Goal: Task Accomplishment & Management: Use online tool/utility

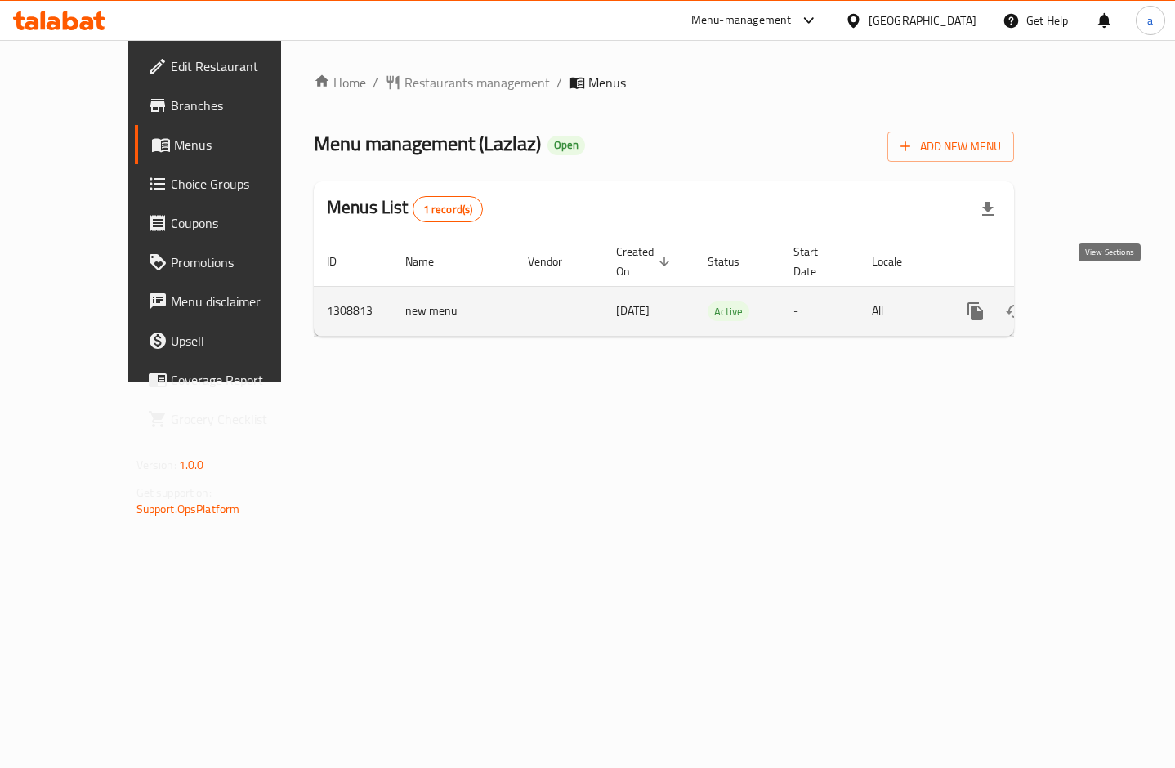
click at [1103, 302] on icon "enhanced table" at bounding box center [1093, 312] width 20 height 20
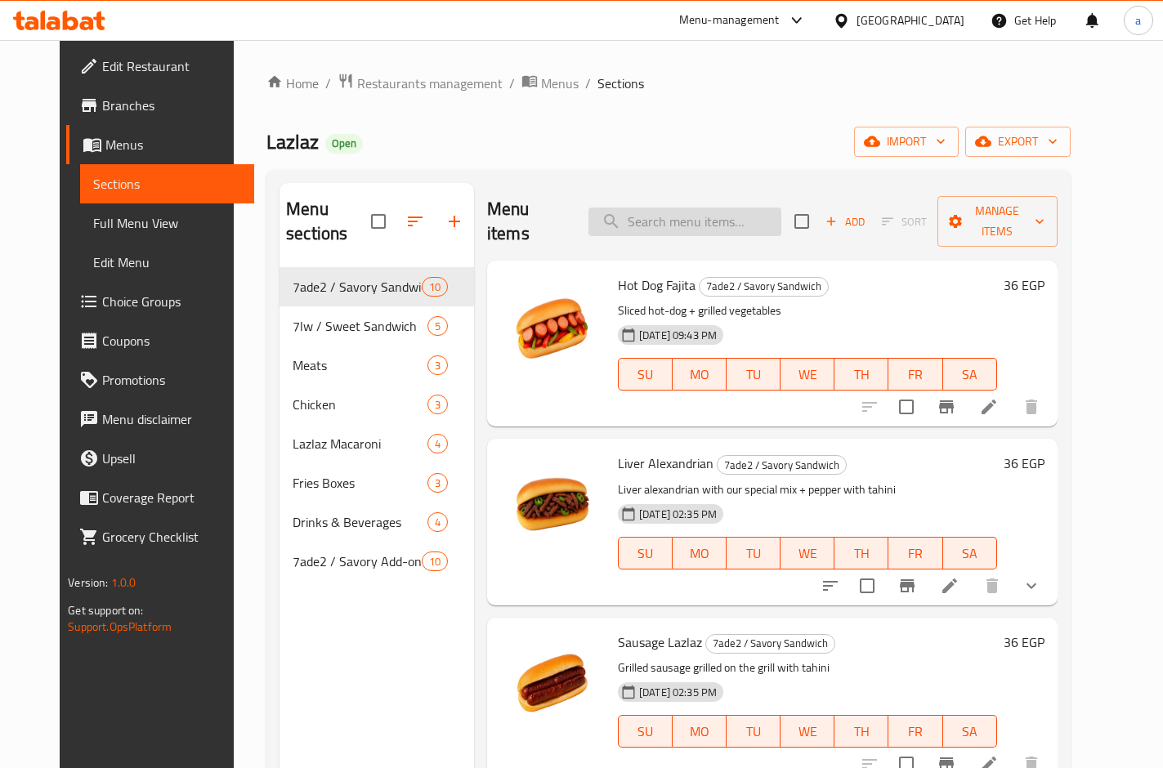
click at [666, 210] on input "search" at bounding box center [684, 222] width 193 height 29
click at [688, 215] on input "search" at bounding box center [684, 222] width 193 height 29
paste input "Hawawshi"
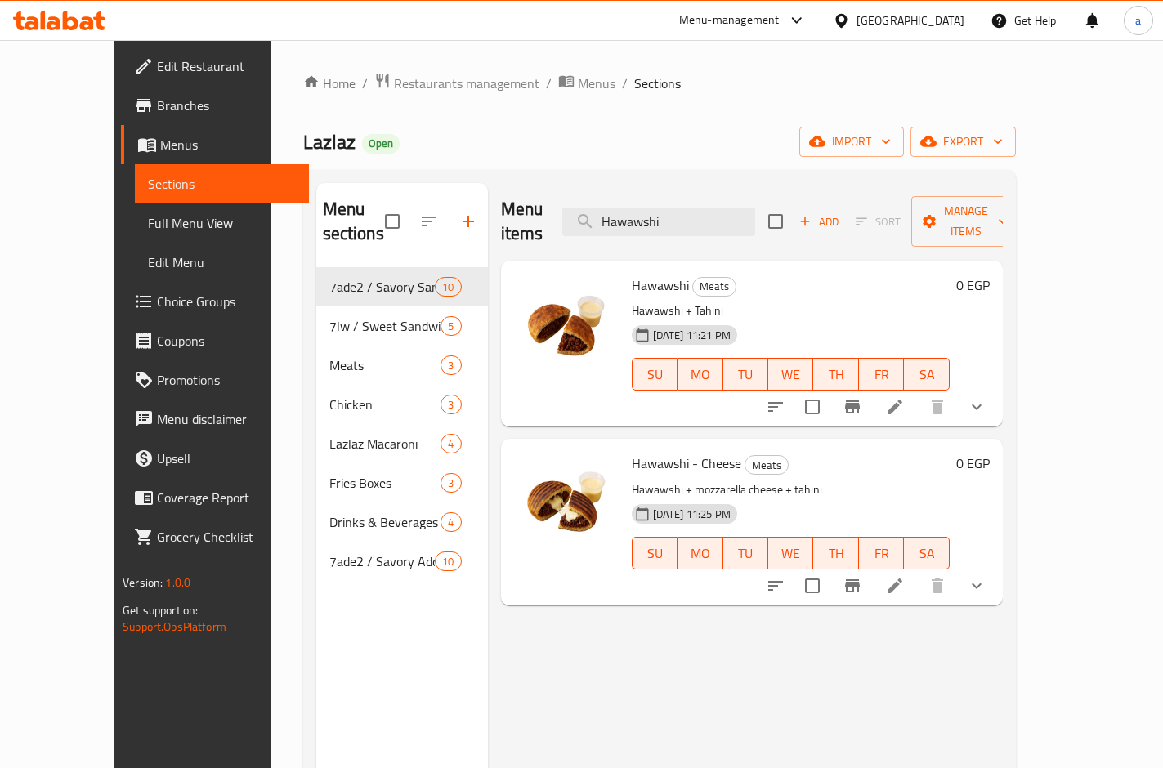
type input "Hawawshi"
click at [949, 301] on p "Hawawshi + Tahini" at bounding box center [791, 311] width 318 height 20
click at [905, 397] on icon at bounding box center [895, 407] width 20 height 20
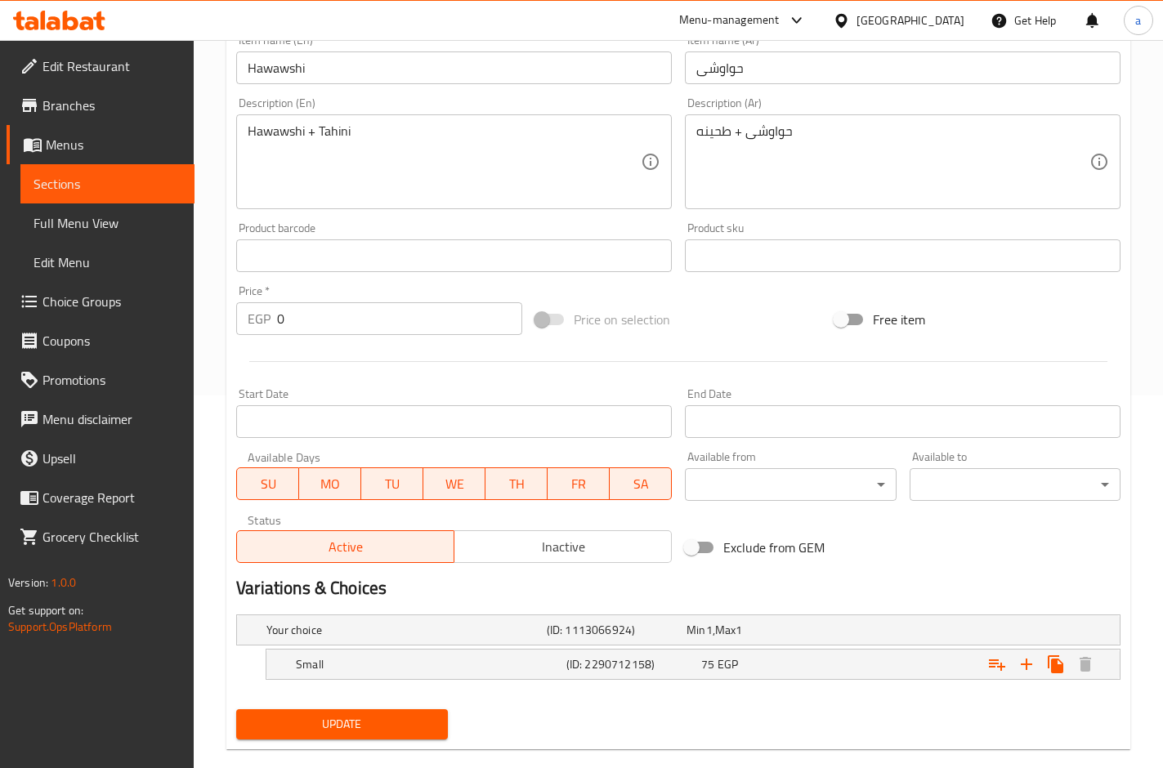
scroll to position [400, 0]
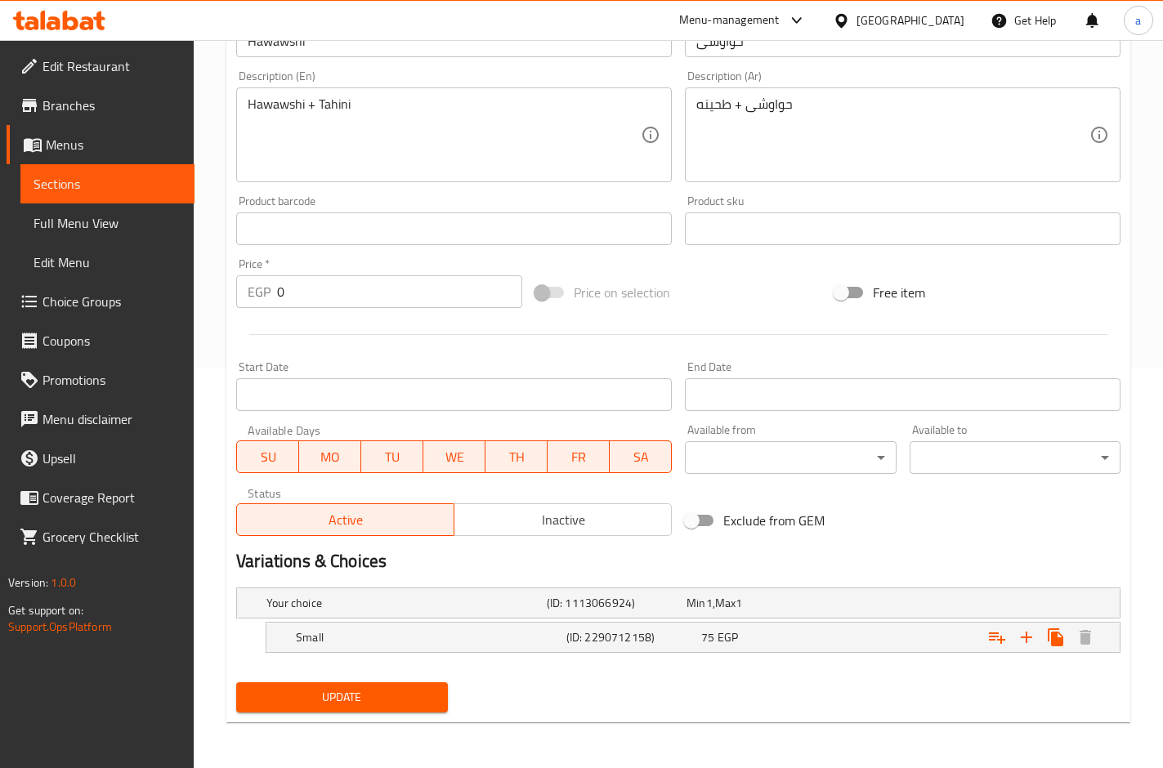
click at [762, 686] on div "Update" at bounding box center [678, 697] width 897 height 43
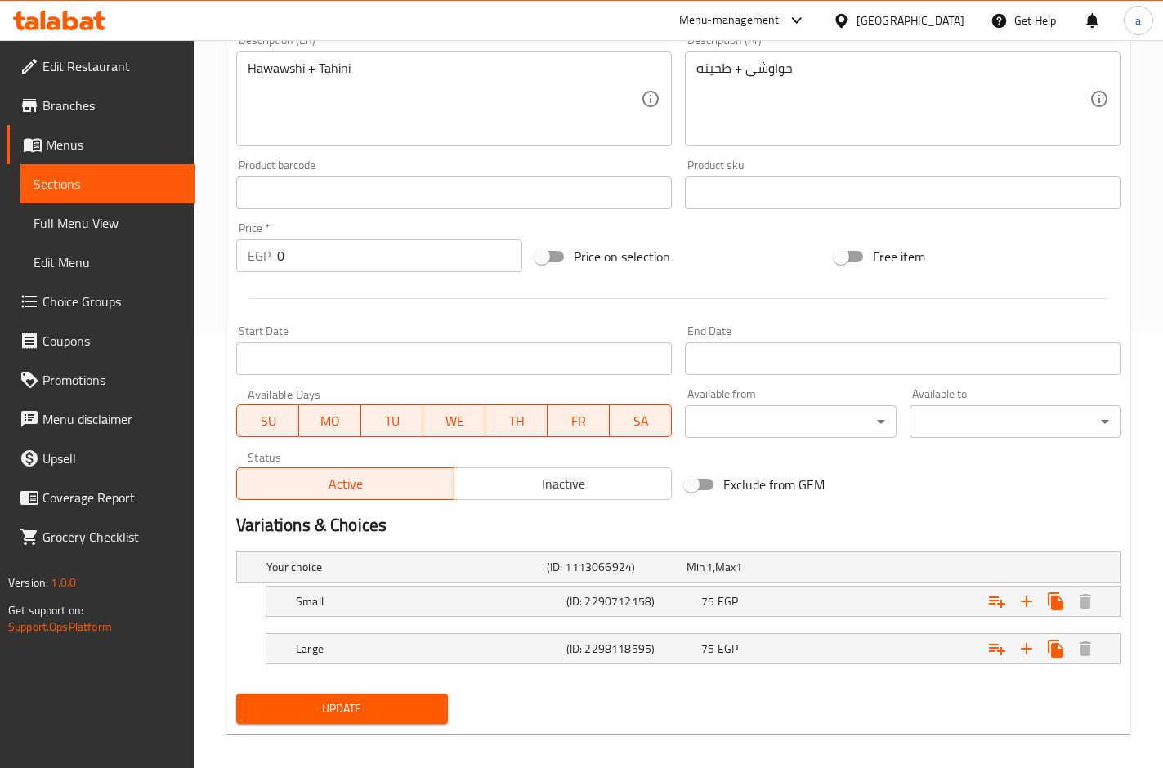
scroll to position [447, 0]
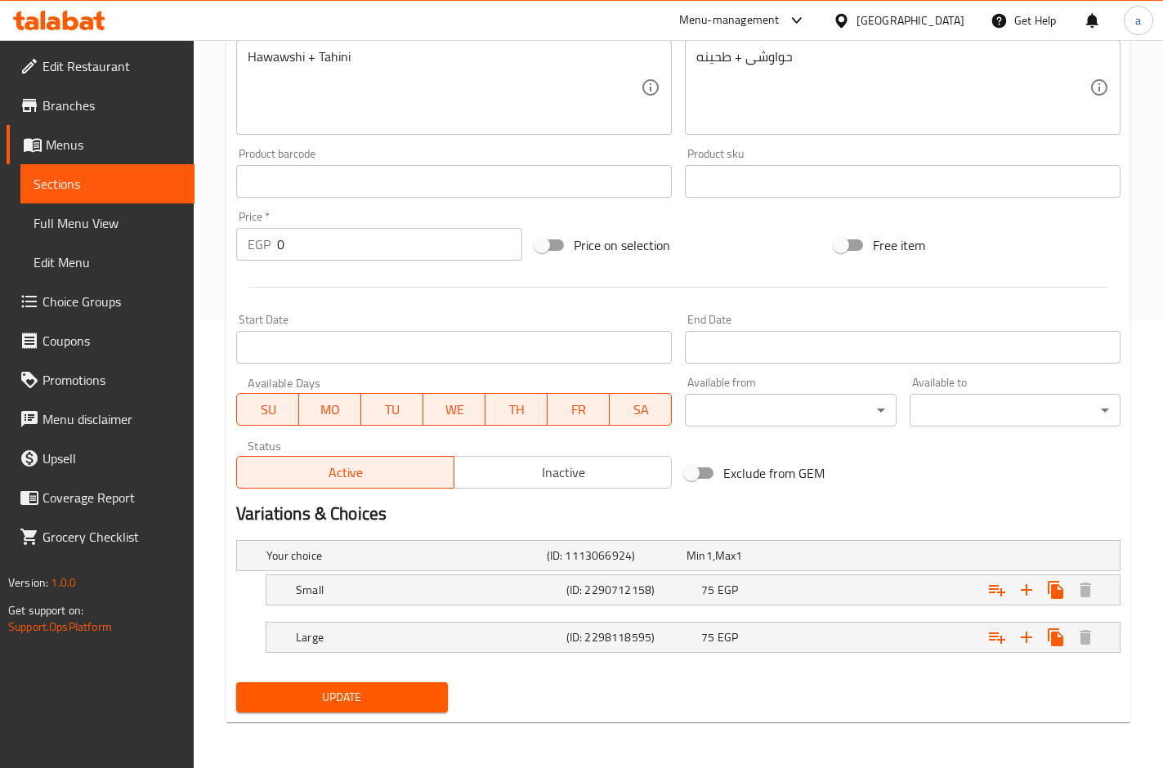
click at [641, 290] on div at bounding box center [678, 287] width 897 height 40
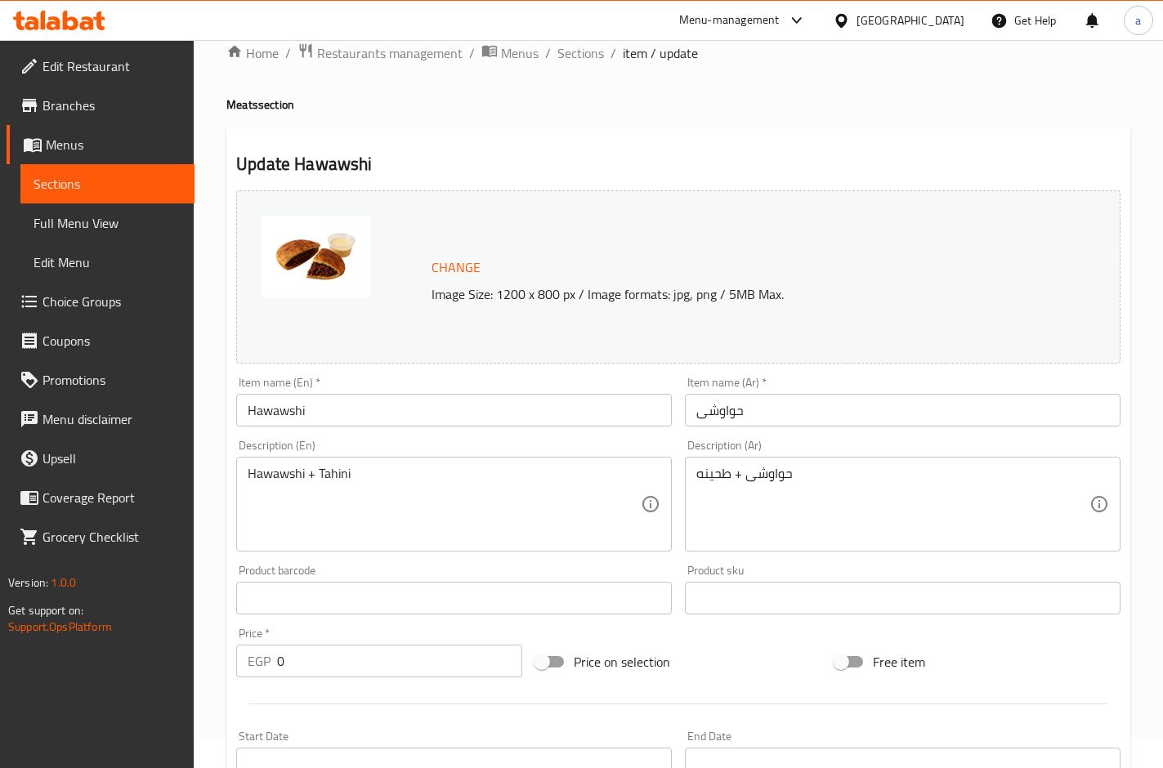
scroll to position [0, 0]
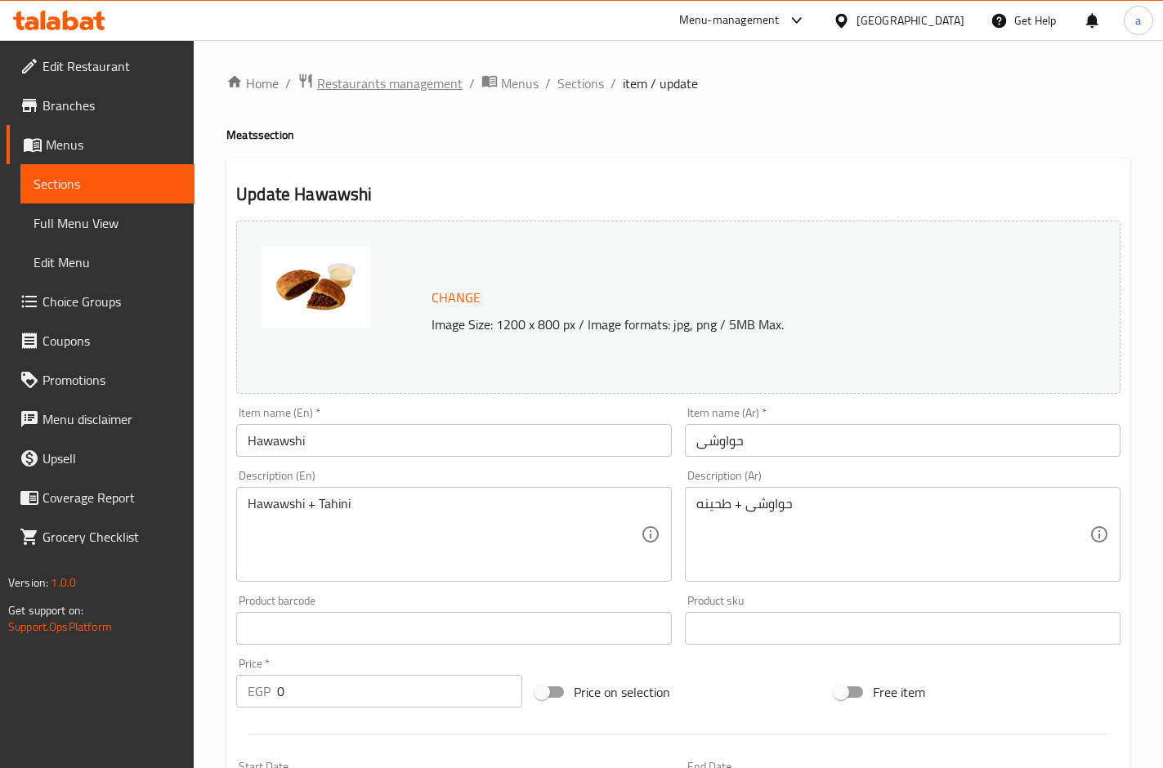
click at [402, 83] on span "Restaurants management" at bounding box center [389, 84] width 145 height 20
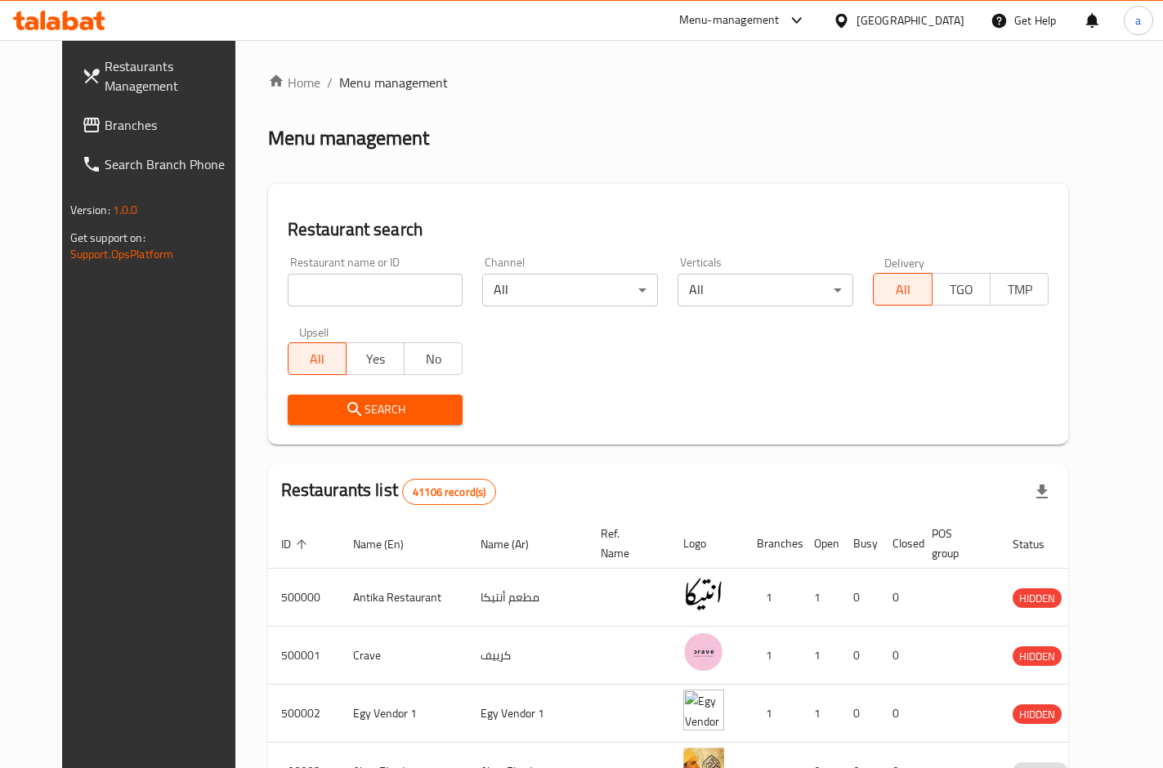
click at [90, 126] on div at bounding box center [581, 384] width 1163 height 768
click at [105, 126] on span "Branches" at bounding box center [174, 125] width 139 height 20
